Goal: Use online tool/utility

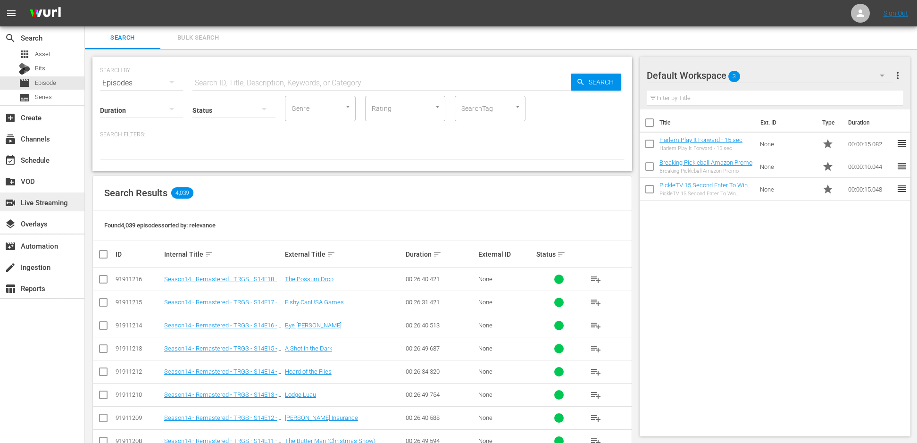
click at [33, 205] on div "switch_video Live Streaming" at bounding box center [26, 201] width 53 height 8
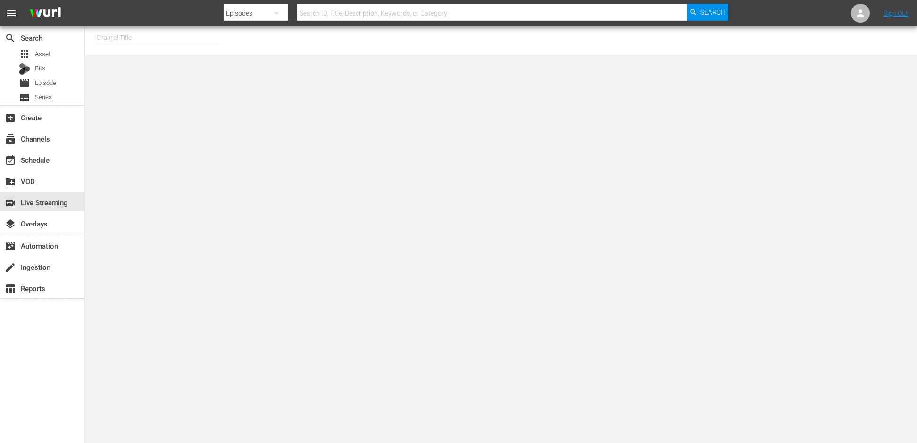
click at [120, 33] on input "text" at bounding box center [157, 37] width 121 height 23
click at [122, 60] on div "PickleTV (1380 - answermedia_pickletv_1)" at bounding box center [226, 64] width 244 height 23
type input "PickleTV (1380 - answermedia_pickletv_1)"
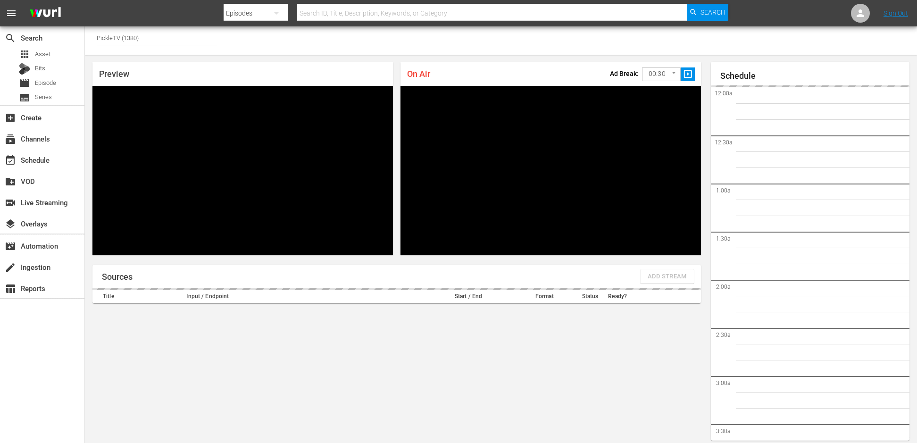
scroll to position [29, 0]
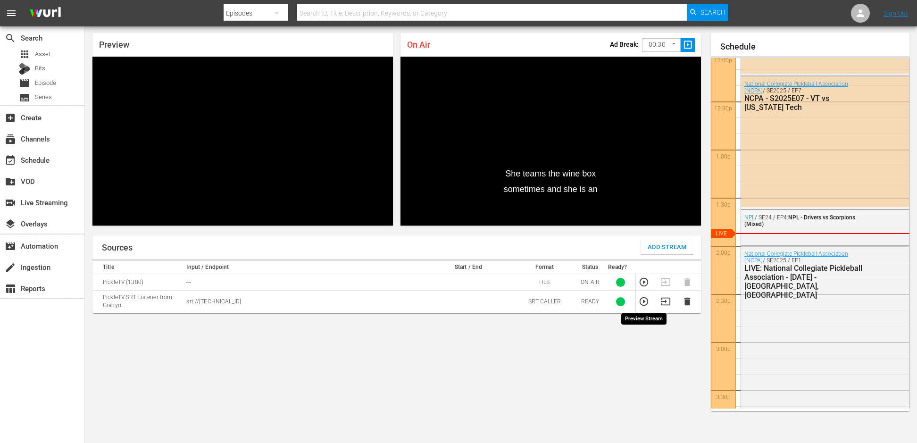
click at [643, 301] on icon "button" at bounding box center [644, 301] width 8 height 8
click at [665, 298] on icon "button" at bounding box center [665, 302] width 9 height 8
